Goal: Check status: Check status

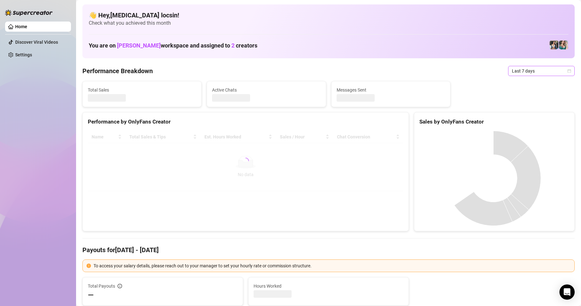
click at [525, 73] on span "Last 7 days" at bounding box center [541, 71] width 59 height 10
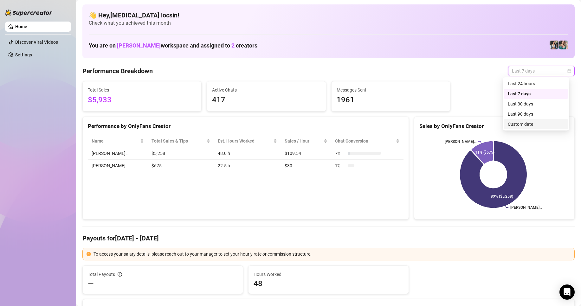
click at [525, 125] on div "Custom date" at bounding box center [536, 124] width 56 height 7
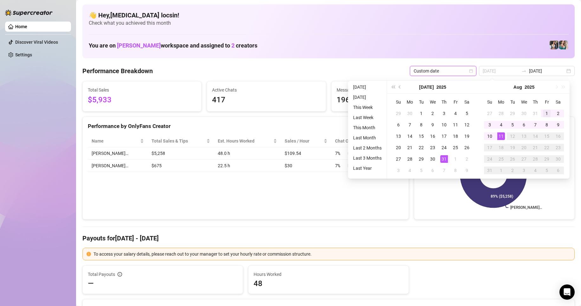
type input "[DATE]"
click at [547, 113] on div "1" at bounding box center [547, 114] width 8 height 8
click at [503, 138] on div "11" at bounding box center [501, 136] width 8 height 8
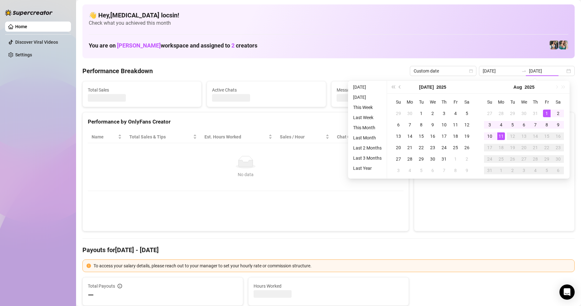
type input "[DATE]"
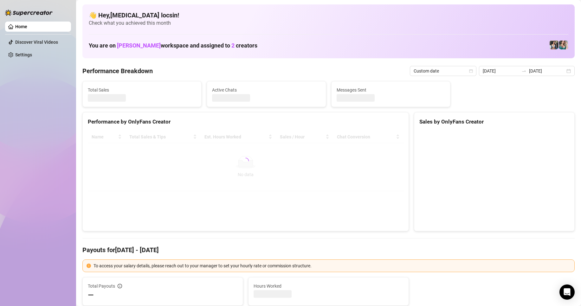
click at [424, 122] on div "Sales by OnlyFans Creator" at bounding box center [494, 122] width 150 height 9
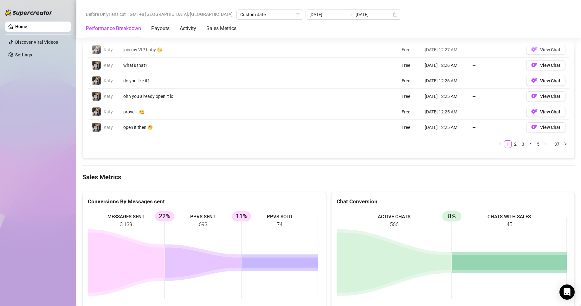
scroll to position [761, 0]
